Goal: Find specific page/section: Find specific page/section

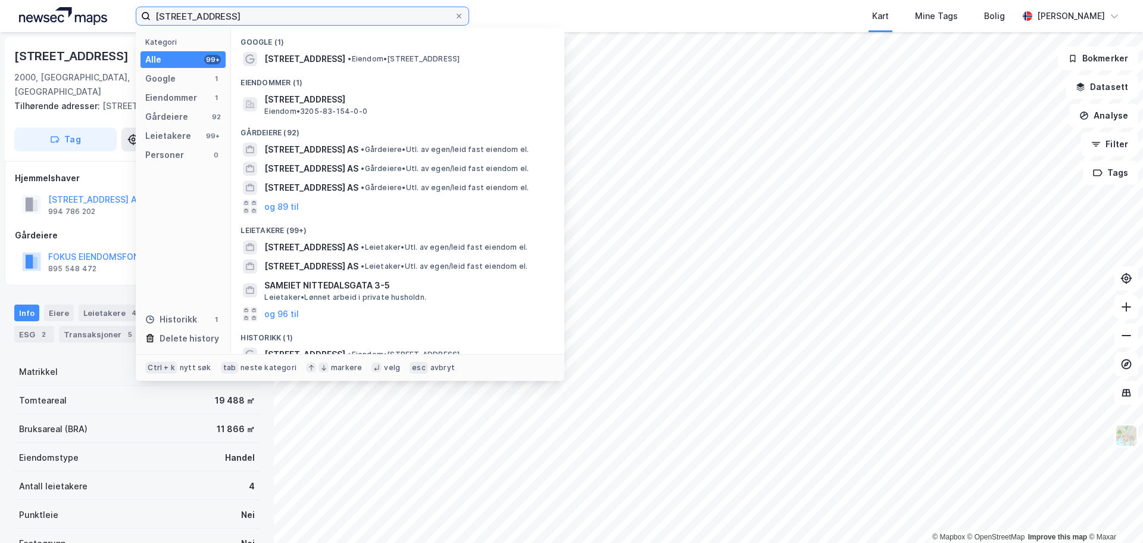
drag, startPoint x: 257, startPoint y: 15, endPoint x: 127, endPoint y: 10, distance: 129.9
click at [127, 10] on div "[STREET_ADDRESS] Kategori Alle 99+ Google 1 Eiendommer 1 Gårdeiere 92 Leietaker…" at bounding box center [571, 16] width 1143 height 32
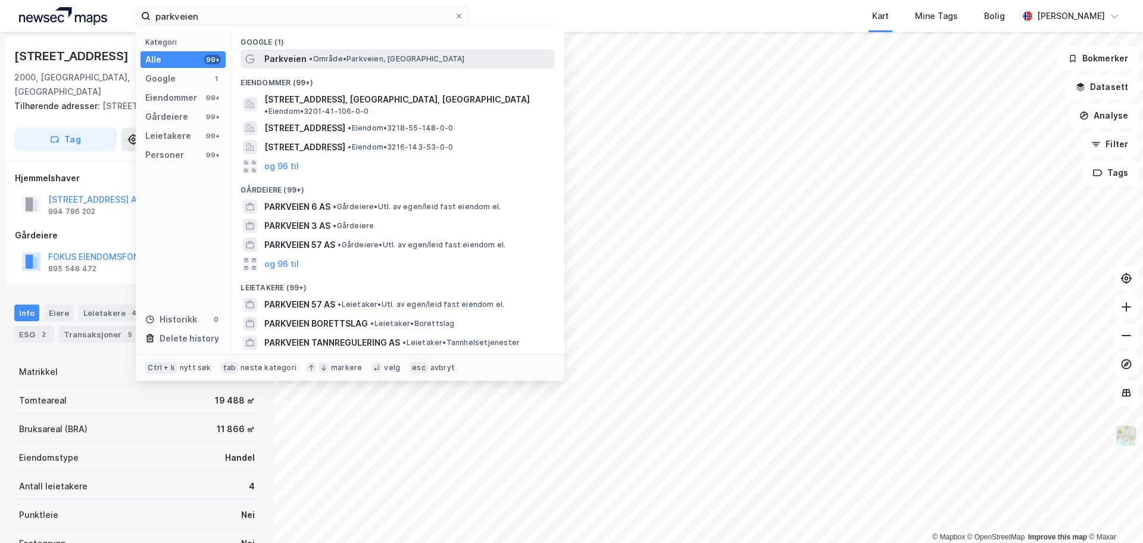
click at [324, 62] on span "• Område • Parkveien, [GEOGRAPHIC_DATA]" at bounding box center [386, 59] width 155 height 10
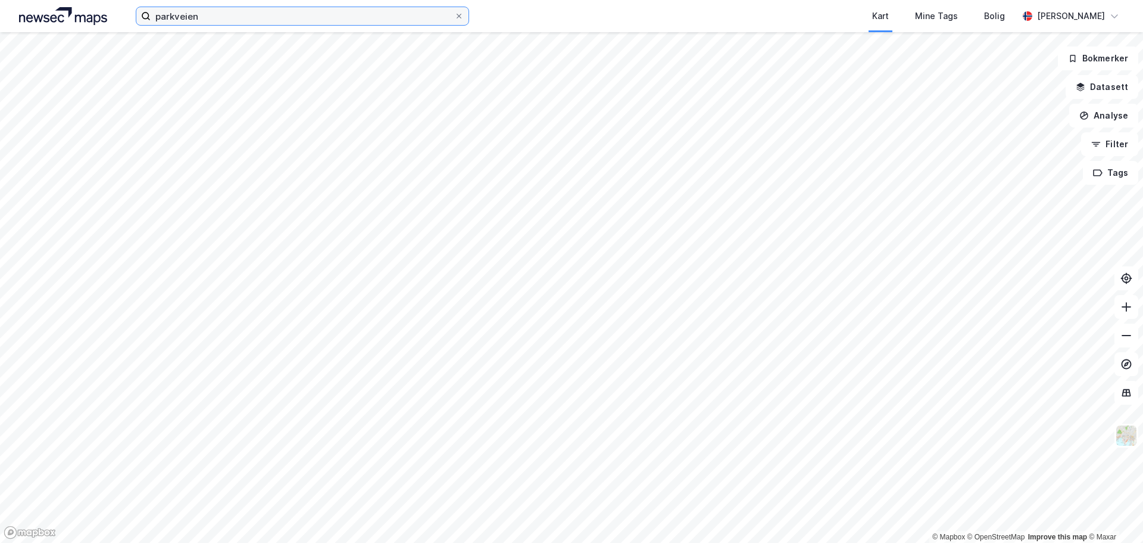
click at [266, 15] on input "parkveien" at bounding box center [303, 16] width 304 height 18
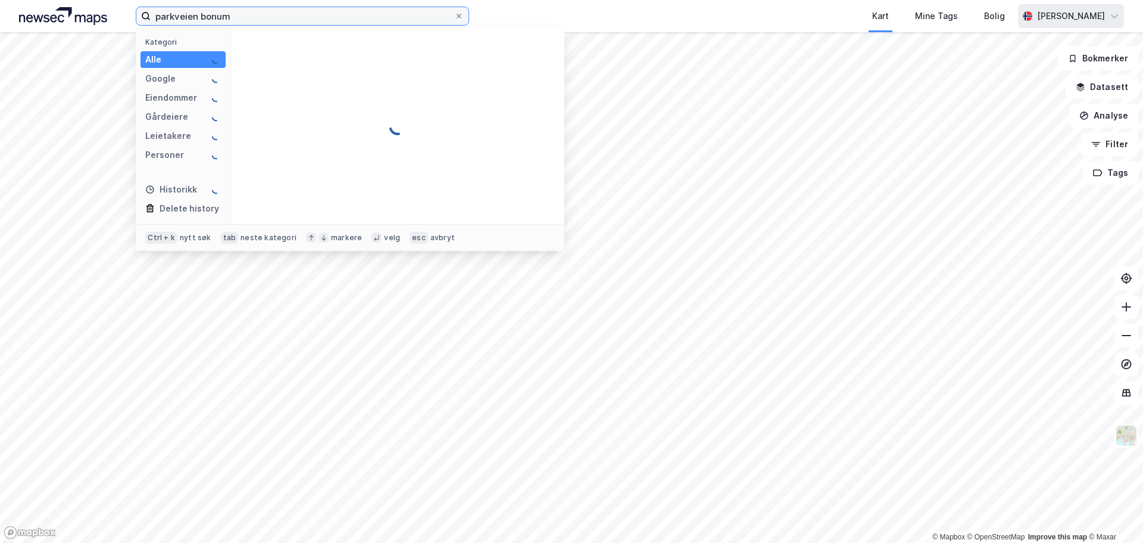
type input "parkveien bonum"
